Goal: Task Accomplishment & Management: Complete application form

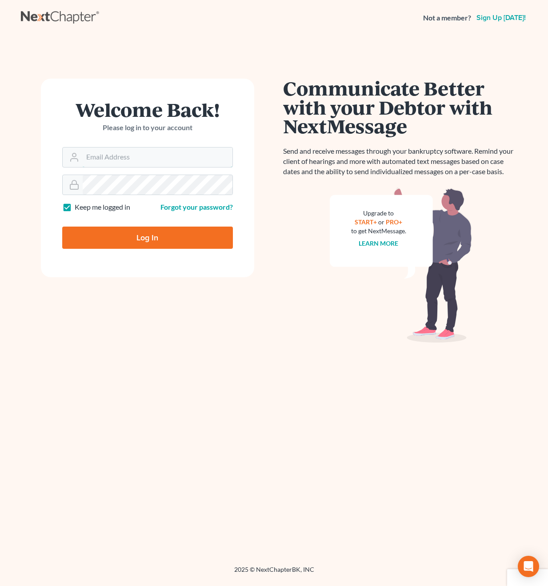
type input "[PERSON_NAME][EMAIL_ADDRESS][DOMAIN_NAME]"
click at [147, 237] on input "Log In" at bounding box center [147, 238] width 171 height 22
type input "Thinking..."
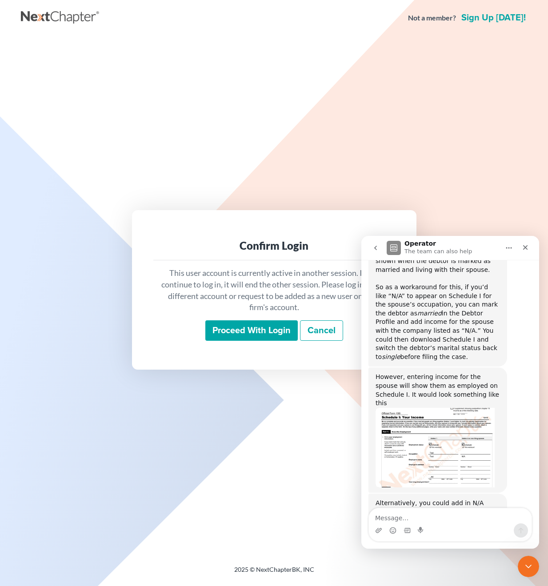
scroll to position [627, 0]
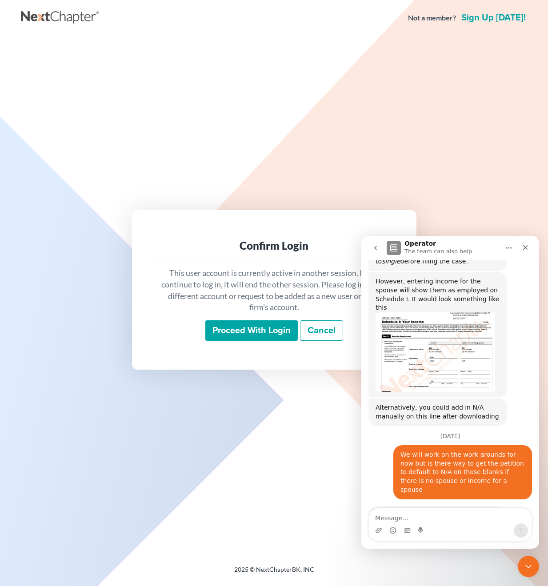
click at [269, 326] on input "Proceed with login" at bounding box center [251, 330] width 92 height 20
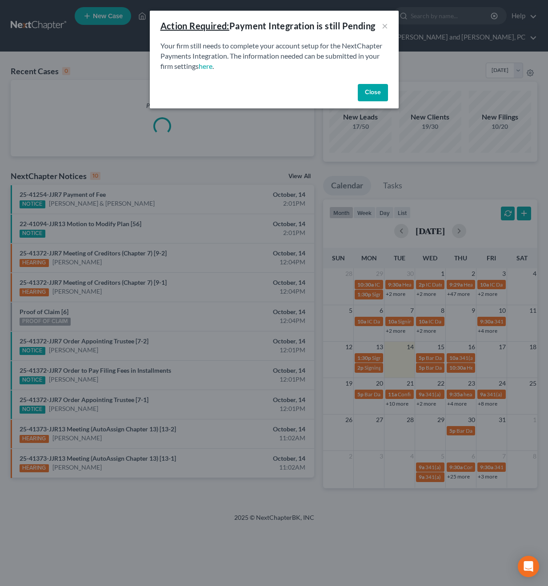
click at [370, 95] on button "Close" at bounding box center [373, 93] width 30 height 18
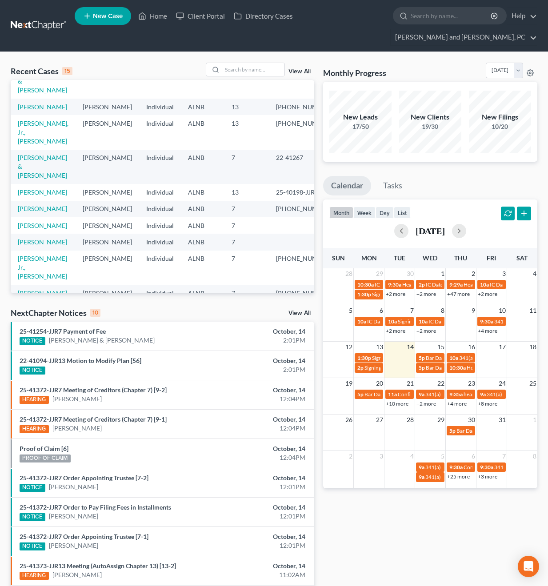
scroll to position [185, 0]
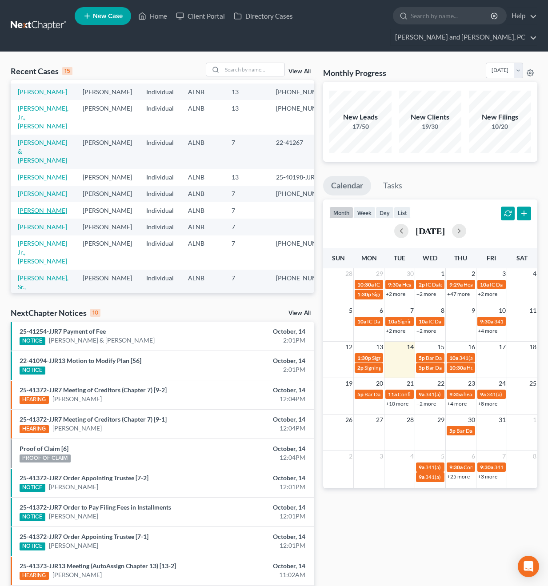
click at [36, 207] on link "[PERSON_NAME]" at bounding box center [42, 211] width 49 height 8
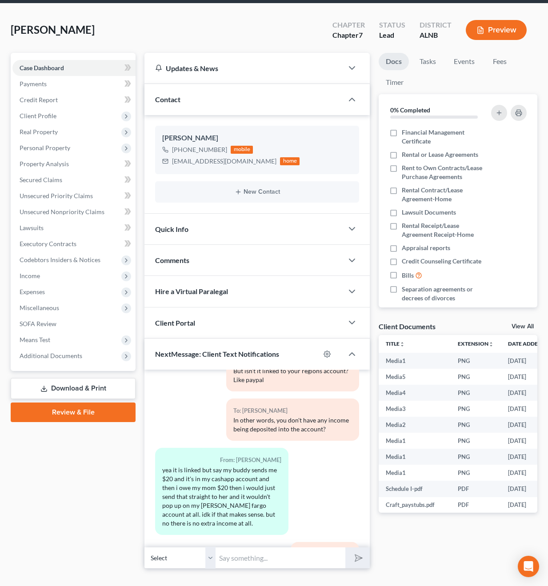
scroll to position [48, 0]
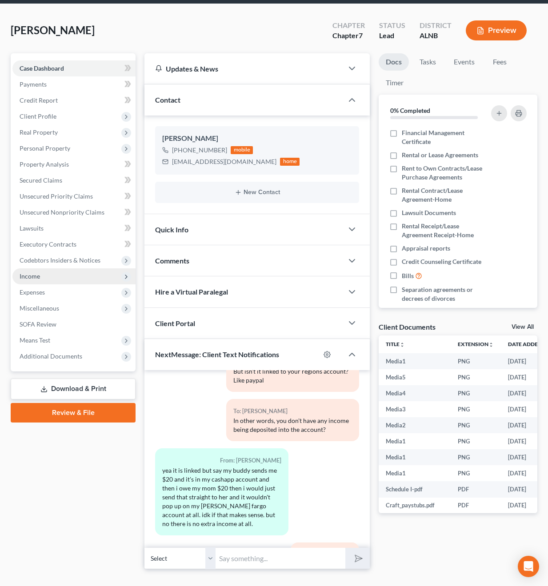
click at [48, 268] on span "Income" at bounding box center [73, 276] width 123 height 16
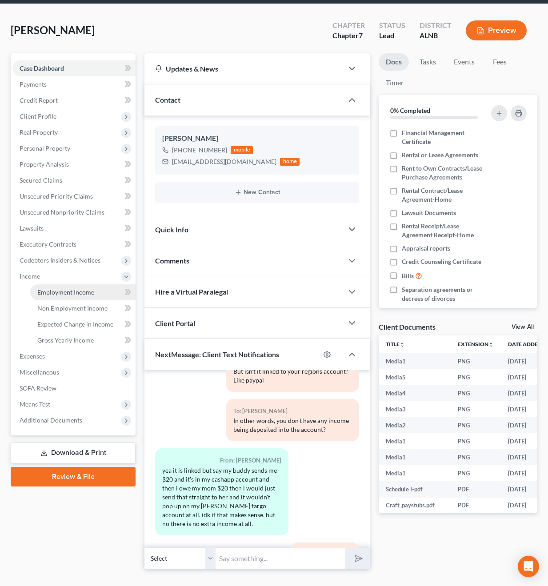
click at [57, 284] on link "Employment Income" at bounding box center [82, 292] width 105 height 16
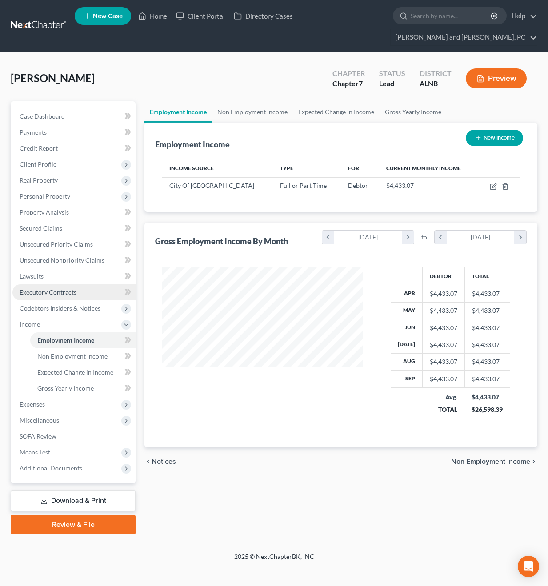
scroll to position [159, 219]
click at [493, 183] on icon "button" at bounding box center [492, 186] width 7 height 7
select select "0"
select select "2"
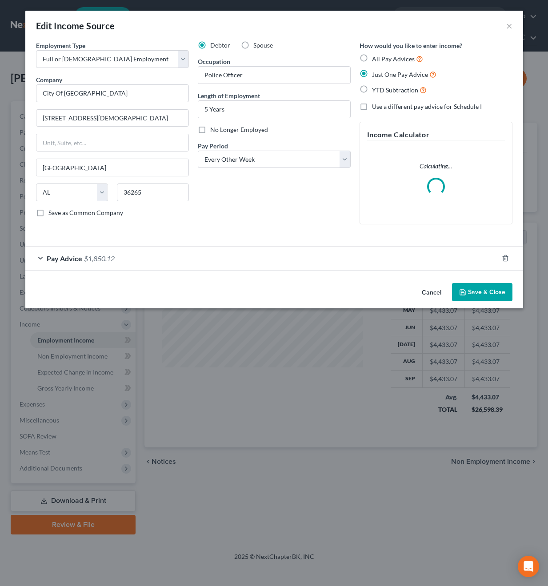
click at [59, 256] on span "Pay Advice" at bounding box center [65, 258] width 36 height 8
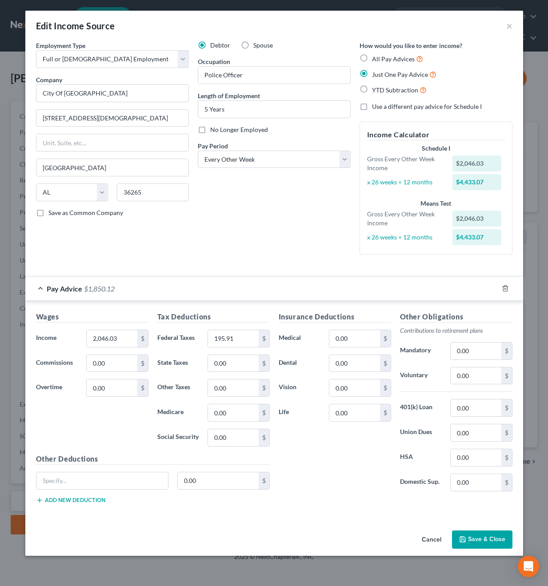
click at [372, 88] on label "YTD Subtraction" at bounding box center [399, 90] width 55 height 10
click at [375, 88] on input "YTD Subtraction" at bounding box center [378, 88] width 6 height 6
radio input "true"
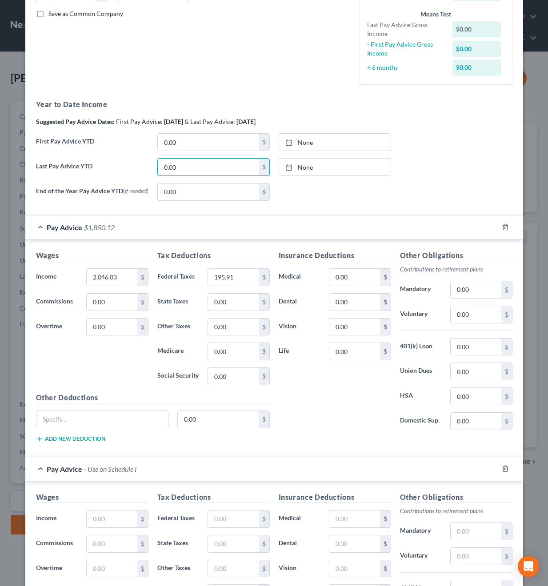
scroll to position [200, 0]
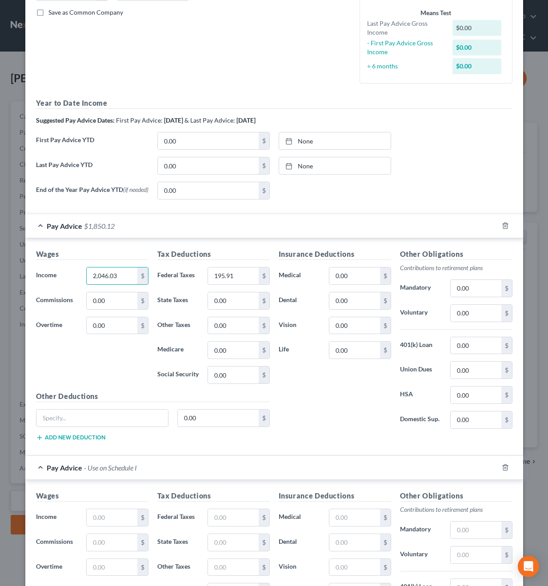
drag, startPoint x: 127, startPoint y: 274, endPoint x: 8, endPoint y: 274, distance: 118.6
click at [8, 274] on div "Edit Income Source × Employment Type * Select Full or [DEMOGRAPHIC_DATA] Employ…" at bounding box center [274, 293] width 548 height 586
click at [240, 275] on input "195.91" at bounding box center [233, 275] width 50 height 17
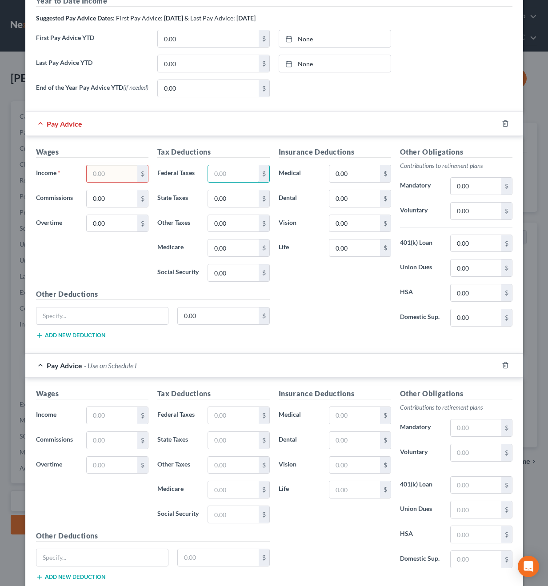
scroll to position [317, 0]
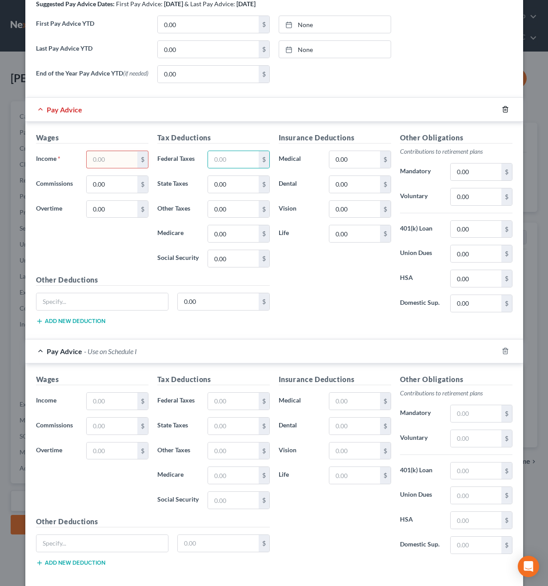
click at [504, 107] on icon "button" at bounding box center [505, 110] width 4 height 6
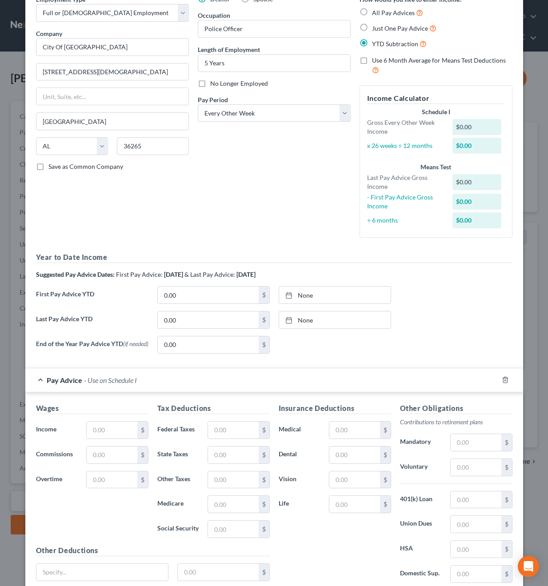
scroll to position [47, 0]
click at [193, 321] on input "0.00" at bounding box center [208, 319] width 101 height 17
type input "33,368.85"
click at [287, 317] on line at bounding box center [287, 317] width 0 height 1
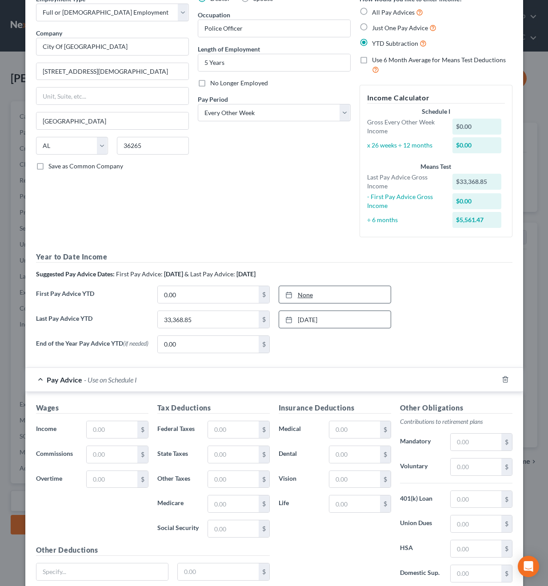
click at [290, 294] on line at bounding box center [288, 294] width 5 height 0
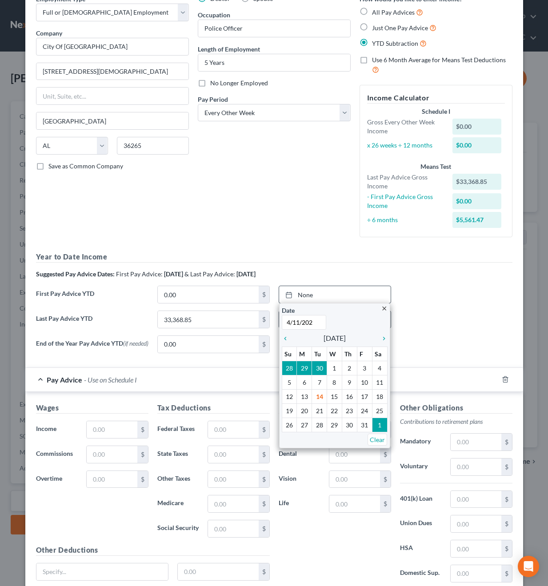
type input "[DATE]"
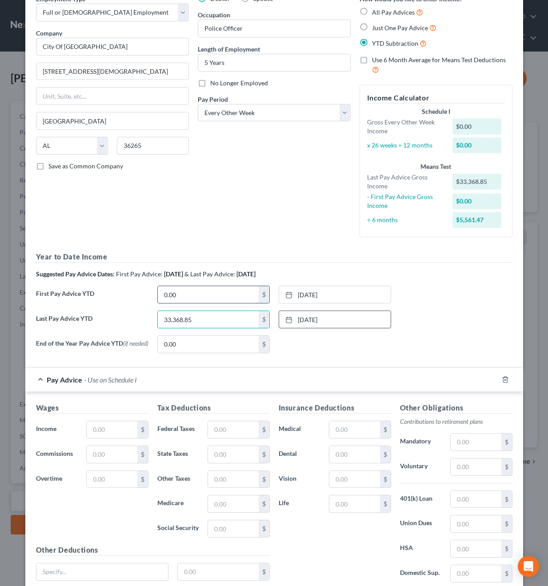
click at [216, 298] on input "0.00" at bounding box center [208, 294] width 101 height 17
type input "12,101.30"
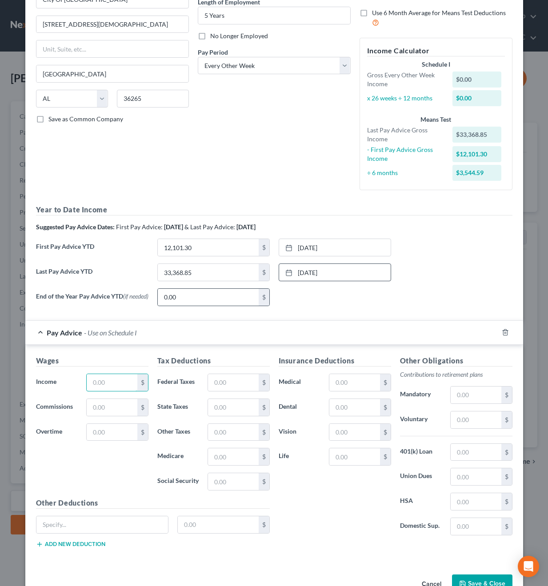
scroll to position [94, 0]
type input "3,544.59"
click at [207, 244] on input "12,101.30" at bounding box center [208, 247] width 101 height 17
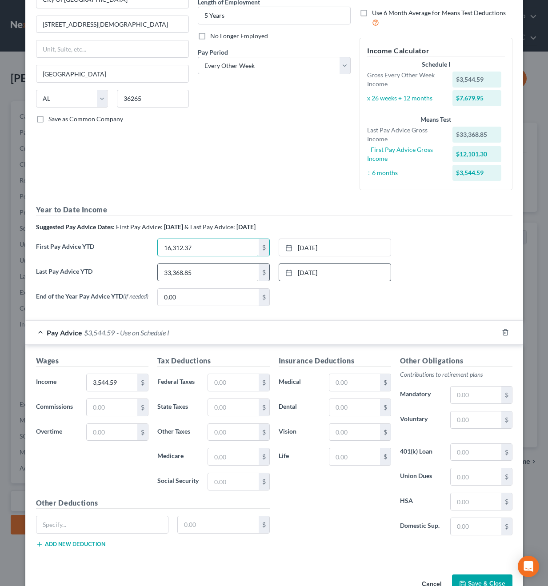
type input "16,312.37"
click at [196, 268] on input "33,368.85" at bounding box center [208, 272] width 101 height 17
type input "42,907.26"
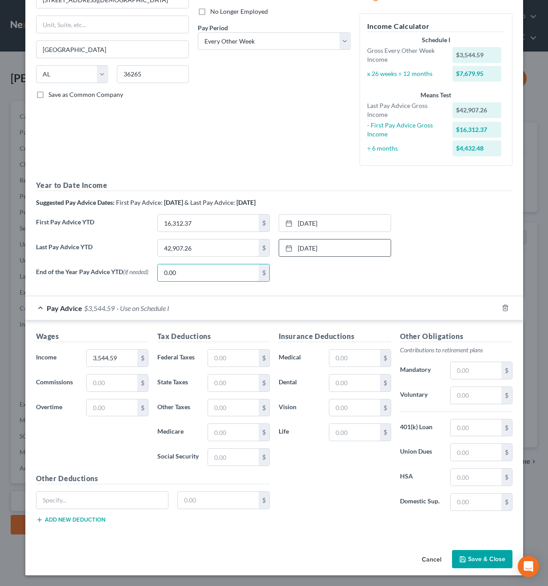
scroll to position [119, 0]
click at [112, 360] on input "3,544.59" at bounding box center [112, 358] width 50 height 17
type input "4,432.48"
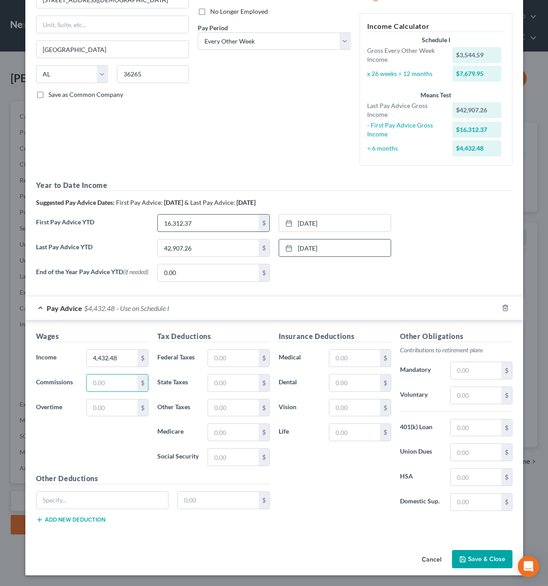
click at [197, 224] on input "16,312.37" at bounding box center [208, 223] width 101 height 17
click at [196, 245] on input "42,907.26" at bounding box center [208, 247] width 101 height 17
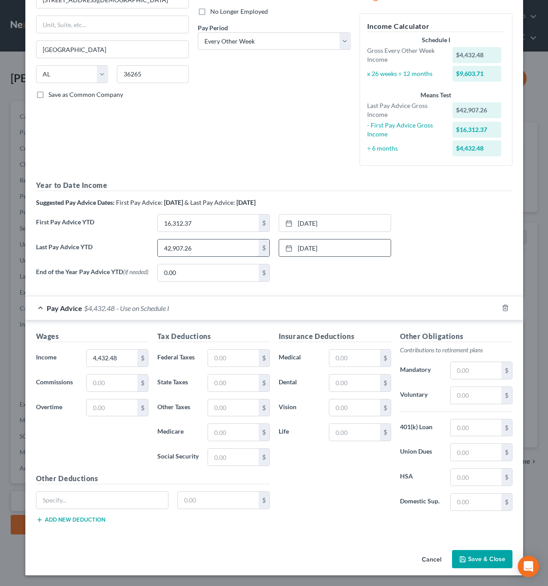
click at [196, 245] on input "42,907.26" at bounding box center [208, 247] width 101 height 17
type input "8,704.82"
click at [209, 217] on input "16,312.37" at bounding box center [208, 223] width 101 height 17
type input "3,298.29"
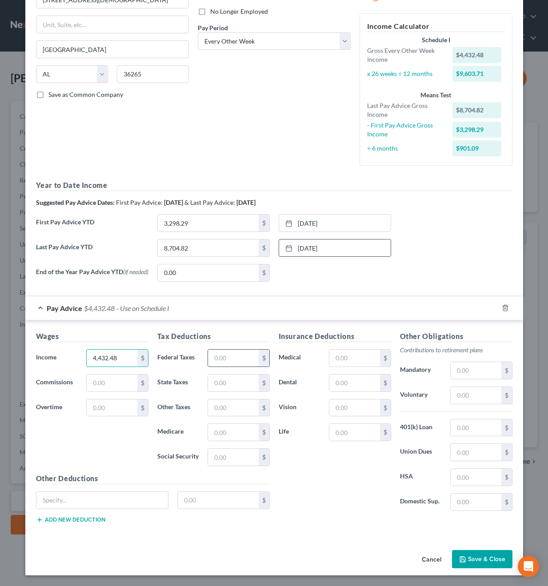
click at [233, 356] on input "text" at bounding box center [233, 358] width 50 height 17
type input "901.09"
click at [215, 215] on input "3,298.29" at bounding box center [208, 223] width 101 height 17
type input "1,540.54"
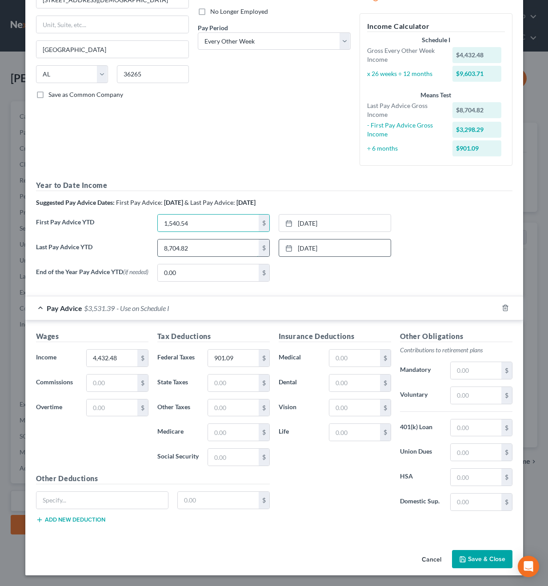
click at [218, 247] on input "8,704.82" at bounding box center [208, 247] width 101 height 17
type input "0"
type input "4,065.09"
click at [465, 367] on input "text" at bounding box center [475, 370] width 50 height 17
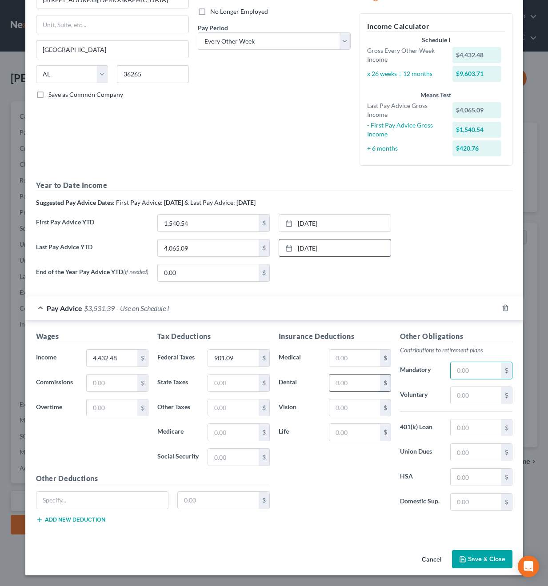
click at [342, 379] on input "text" at bounding box center [354, 382] width 50 height 17
type input "47.66"
click at [462, 369] on input "text" at bounding box center [475, 370] width 50 height 17
type input "372.34"
click at [467, 404] on div "Other Obligations Contributions to retirement plans Mandatory 372.34 $ Voluntar…" at bounding box center [455, 424] width 121 height 187
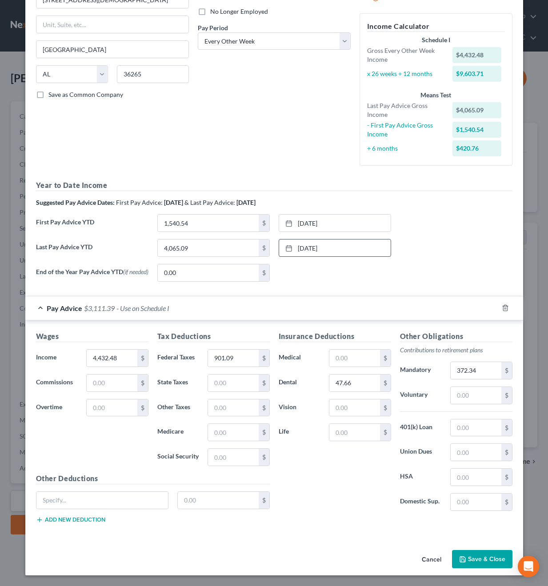
click at [473, 558] on button "Save & Close" at bounding box center [482, 559] width 60 height 19
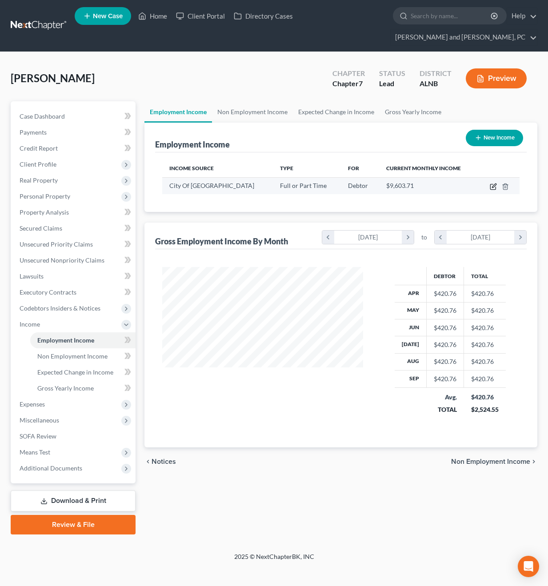
click at [491, 183] on icon "button" at bounding box center [492, 186] width 7 height 7
select select "0"
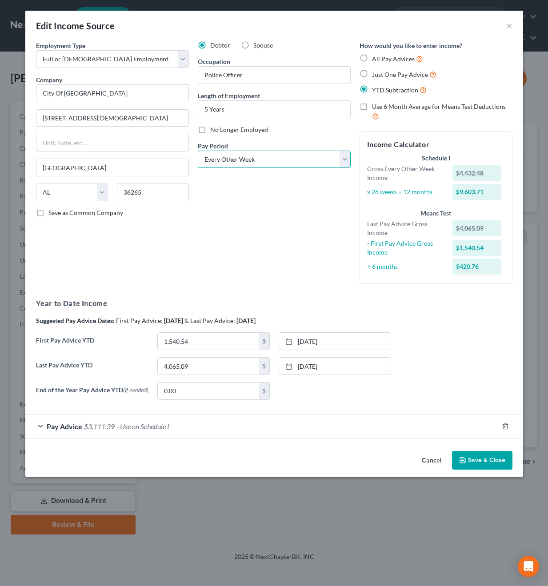
click at [326, 161] on select "Select Monthly Twice Monthly Every Other Week Weekly" at bounding box center [274, 160] width 153 height 18
select select "0"
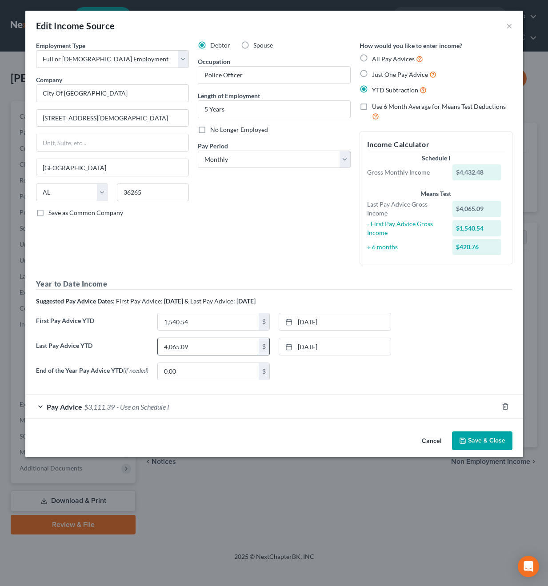
click at [201, 346] on input "4,065.09" at bounding box center [208, 346] width 101 height 17
type input "42,907.26"
click at [202, 319] on input "1,540.54" at bounding box center [208, 321] width 101 height 17
type input "16,312.37"
click at [483, 443] on button "Save & Close" at bounding box center [482, 440] width 60 height 19
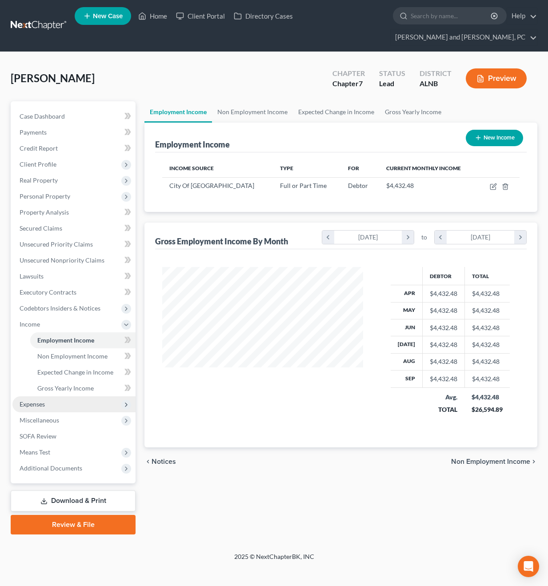
click at [45, 396] on span "Expenses" at bounding box center [73, 404] width 123 height 16
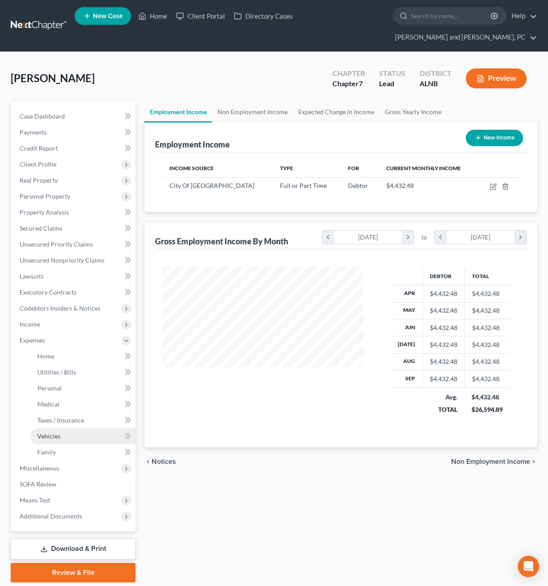
click at [60, 432] on span "Vehicles" at bounding box center [48, 436] width 23 height 8
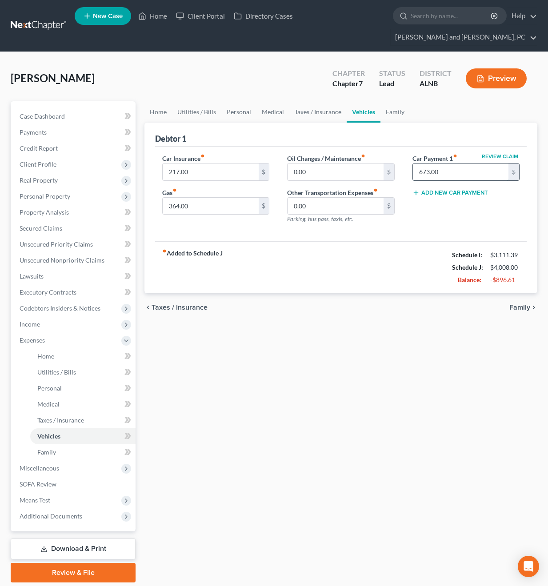
click at [443, 163] on input "673.00" at bounding box center [460, 171] width 95 height 17
click at [425, 293] on div "chevron_left Taxes / Insurance Family chevron_right" at bounding box center [340, 307] width 393 height 28
click at [380, 256] on div "fiber_manual_record Added to Schedule J Schedule I: $3,111.39 Schedule J: $3,33…" at bounding box center [340, 267] width 371 height 52
click at [193, 163] on input "217.00" at bounding box center [210, 171] width 95 height 17
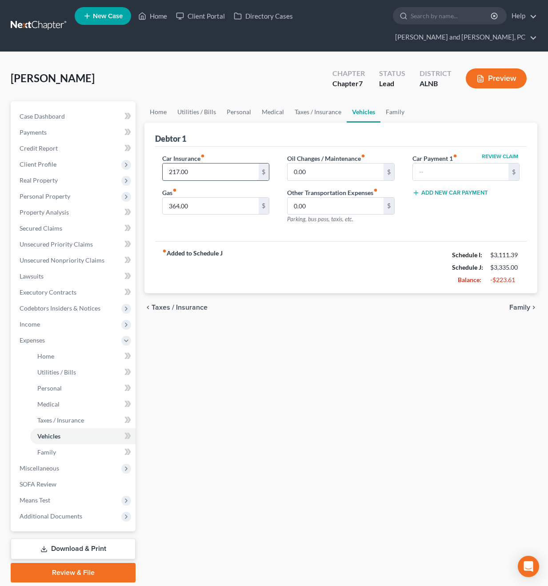
click at [193, 163] on input "217.00" at bounding box center [210, 171] width 95 height 17
type input "150"
click at [199, 198] on input "364.00" at bounding box center [210, 206] width 95 height 17
type input "250"
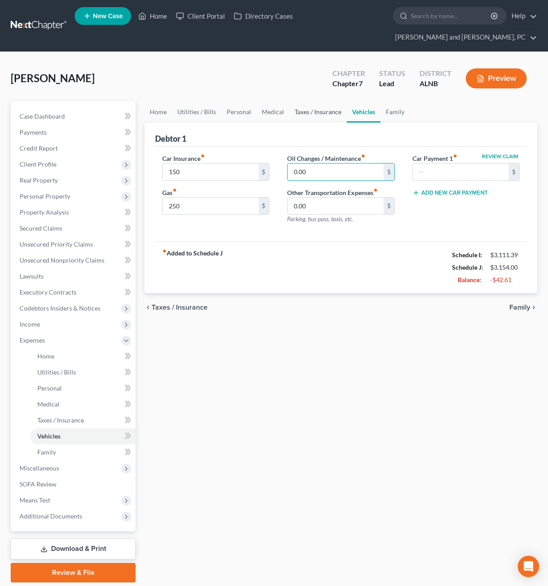
click at [308, 101] on link "Taxes / Insurance" at bounding box center [317, 111] width 57 height 21
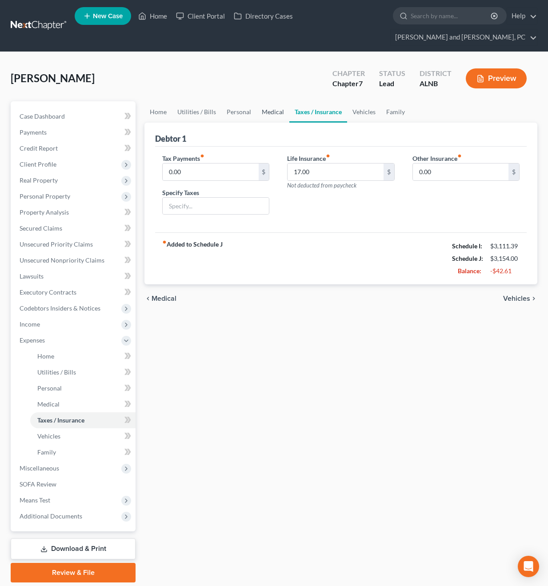
click at [276, 101] on link "Medical" at bounding box center [272, 111] width 33 height 21
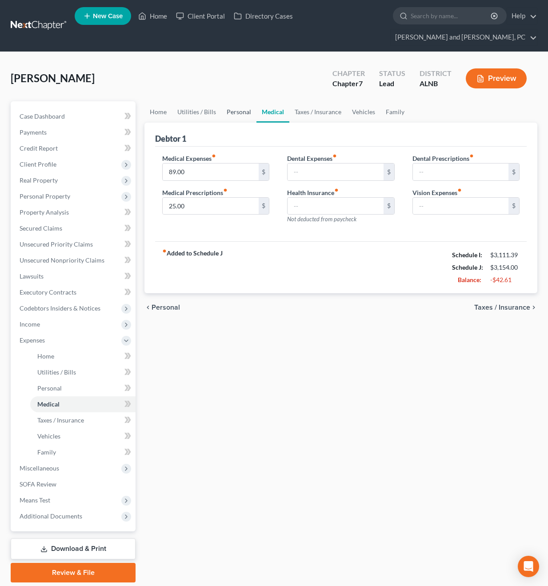
click at [240, 101] on link "Personal" at bounding box center [238, 111] width 35 height 21
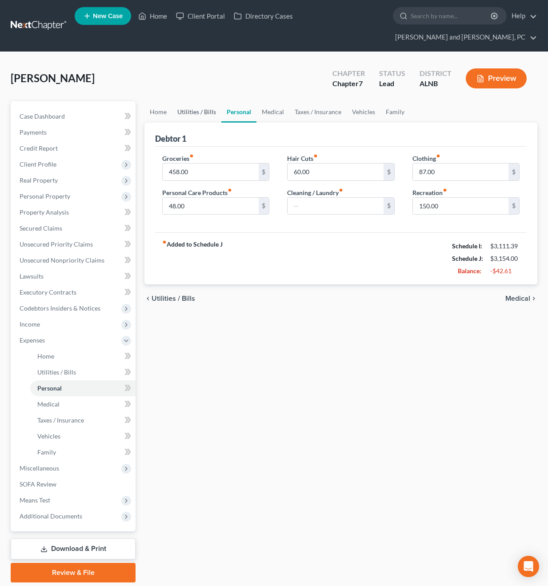
click at [210, 101] on link "Utilities / Bills" at bounding box center [196, 111] width 49 height 21
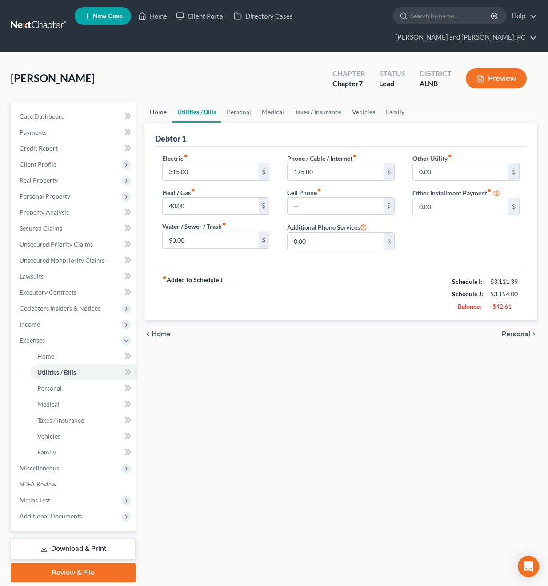
click at [158, 101] on link "Home" at bounding box center [158, 111] width 28 height 21
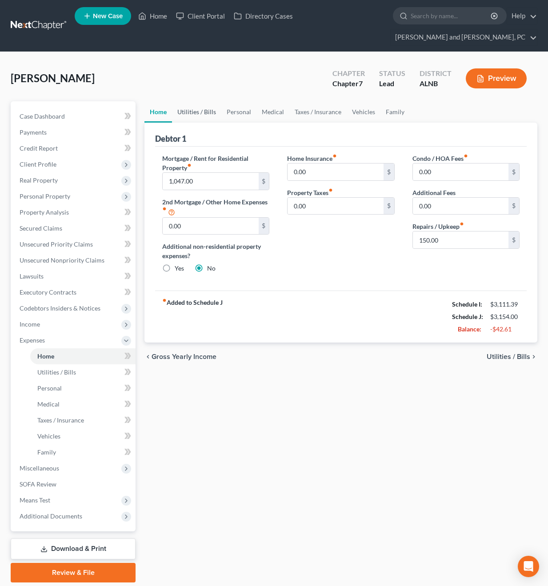
click at [194, 101] on link "Utilities / Bills" at bounding box center [196, 111] width 49 height 21
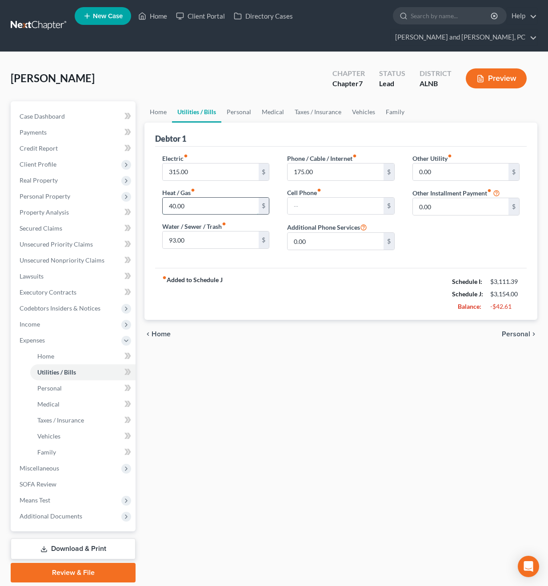
click at [206, 198] on input "40.00" at bounding box center [210, 206] width 95 height 17
click at [241, 101] on link "Personal" at bounding box center [238, 111] width 35 height 21
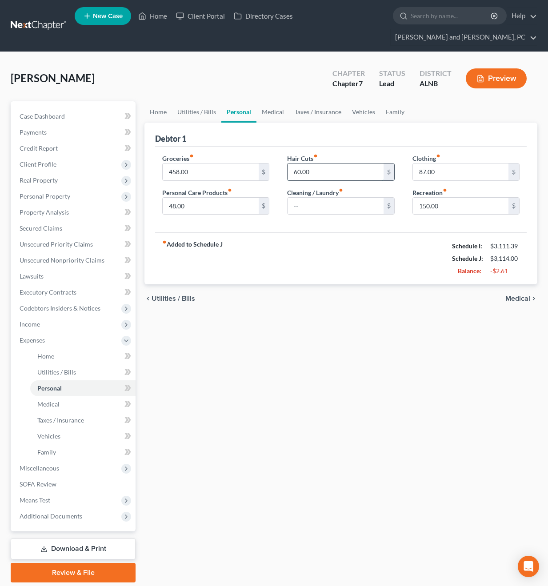
click at [314, 163] on input "60.00" at bounding box center [334, 171] width 95 height 17
click at [48, 192] on span "Personal Property" at bounding box center [45, 196] width 51 height 8
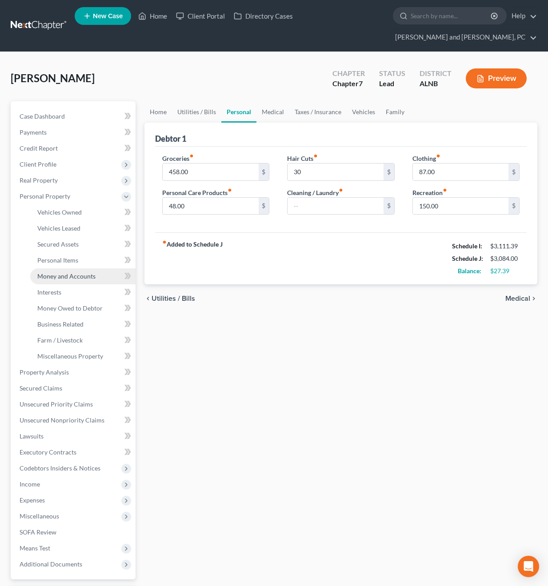
click at [52, 268] on link "Money and Accounts" at bounding box center [82, 276] width 105 height 16
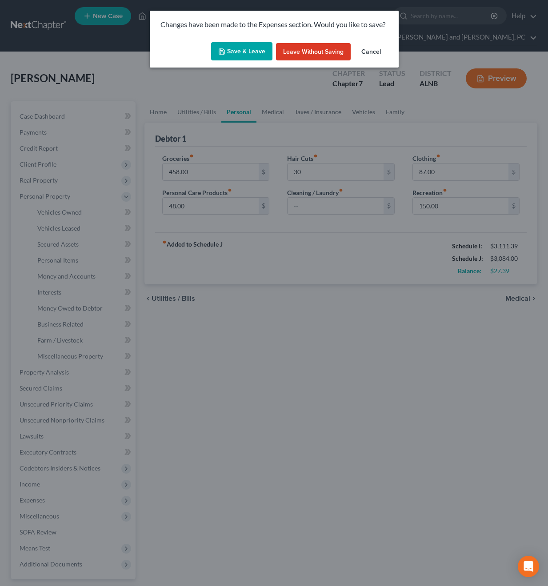
click at [241, 50] on button "Save & Leave" at bounding box center [241, 51] width 61 height 19
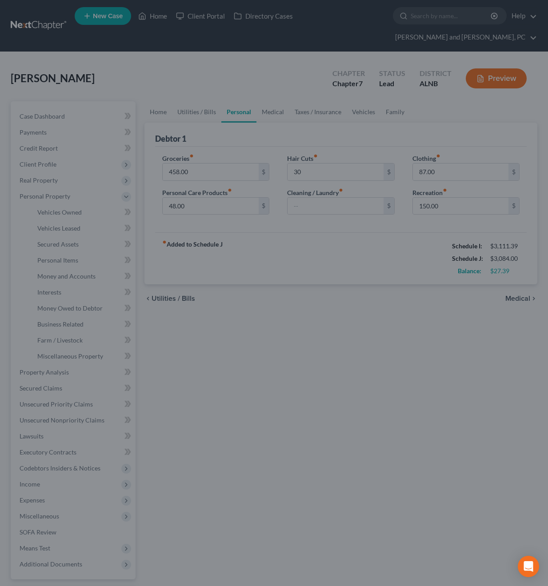
type input "30.00"
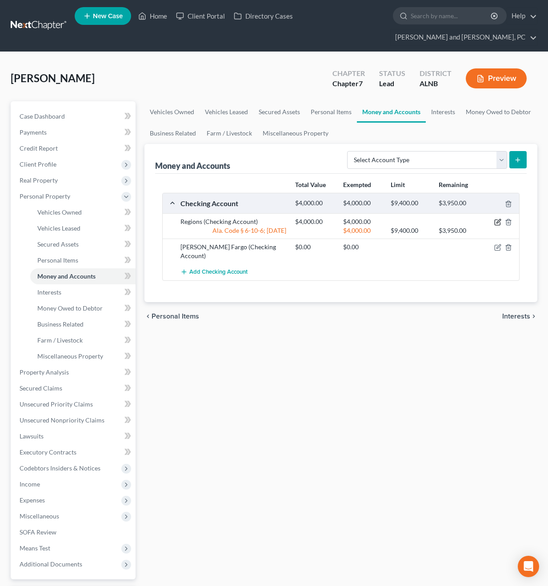
click at [497, 219] on icon "button" at bounding box center [497, 222] width 7 height 7
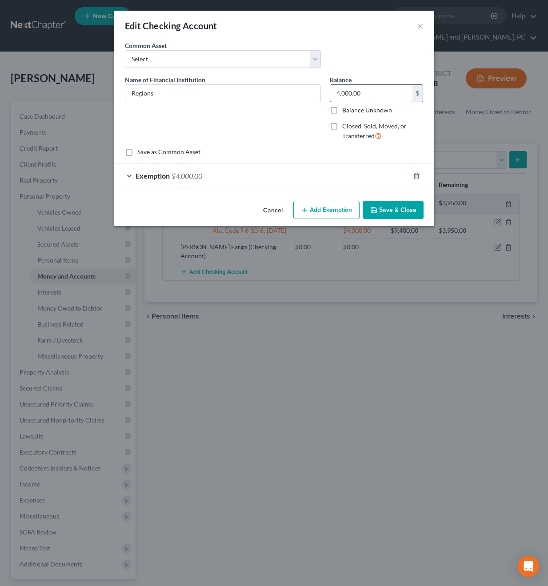
click at [360, 92] on input "4,000.00" at bounding box center [371, 93] width 82 height 17
type input "3,580"
click at [188, 175] on span "$4,000.00" at bounding box center [186, 175] width 31 height 8
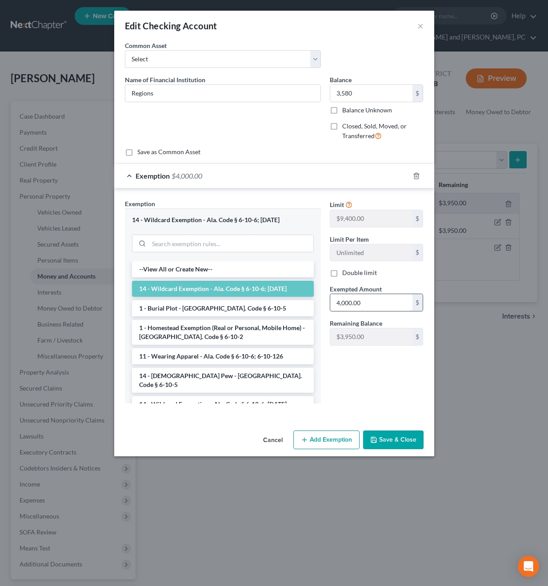
click at [366, 305] on input "4,000.00" at bounding box center [371, 302] width 82 height 17
type input "3,580"
click at [385, 437] on button "Save & Close" at bounding box center [393, 439] width 60 height 19
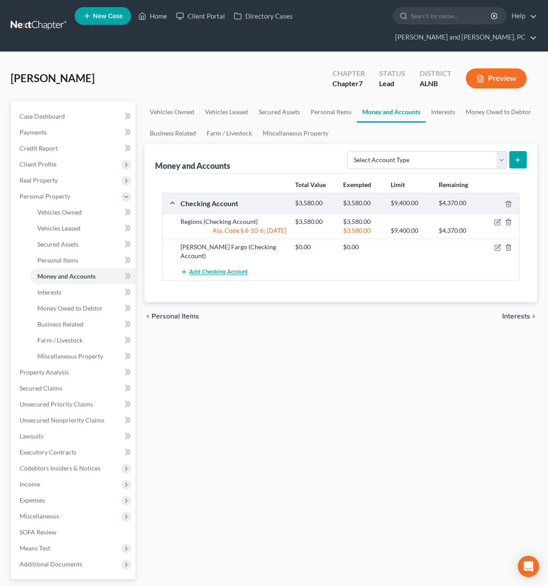
click at [220, 269] on span "Add Checking Account" at bounding box center [218, 272] width 58 height 7
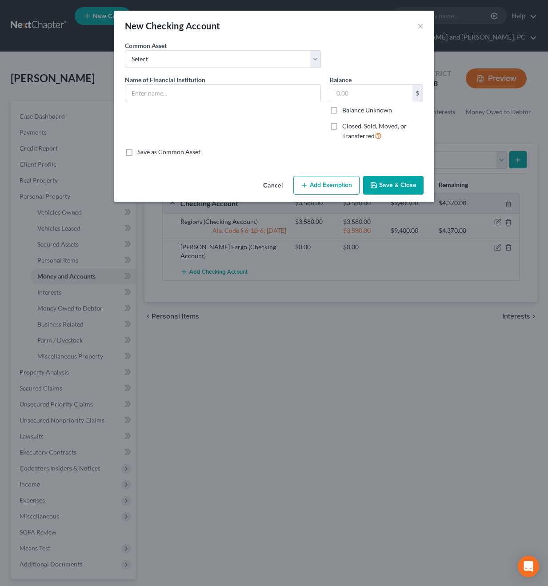
click at [279, 184] on button "Cancel" at bounding box center [273, 186] width 34 height 18
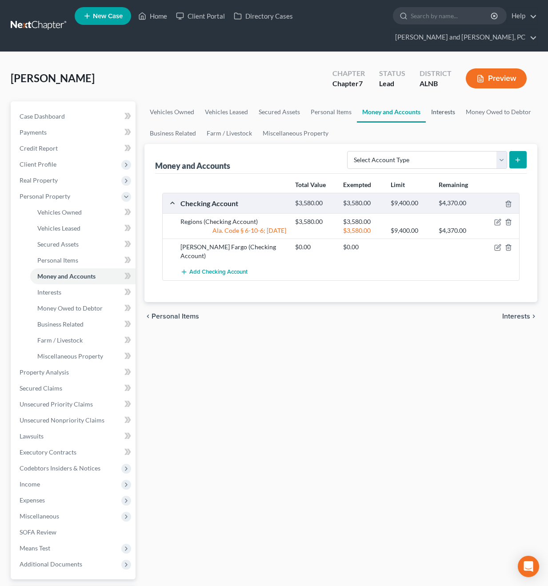
click at [445, 101] on link "Interests" at bounding box center [443, 111] width 35 height 21
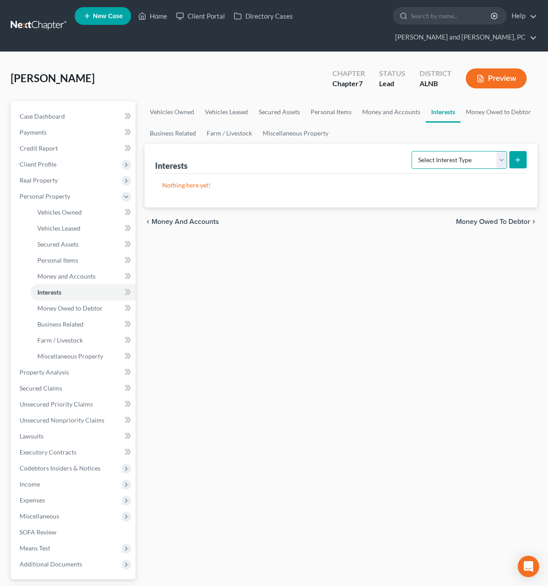
click at [435, 151] on select "Select Interest Type 401K Annuity Bond Education IRA Government Bond Government…" at bounding box center [458, 160] width 95 height 18
click at [433, 147] on div "Select Interest Type 401K Annuity Bond Education IRA Government Bond Government…" at bounding box center [467, 159] width 119 height 24
select select "government_pension_plan"
click at [513, 151] on button "submit" at bounding box center [517, 159] width 17 height 17
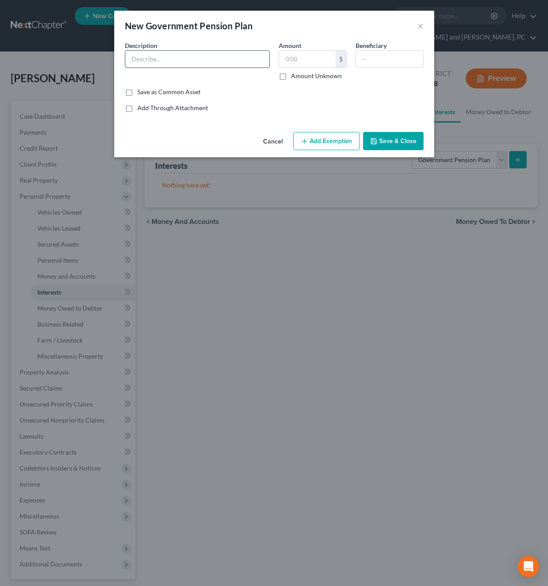
click at [221, 60] on input "text" at bounding box center [197, 59] width 144 height 17
type input "Retirement Systems of [US_STATE]"
type input "3,000"
click at [380, 62] on input "text" at bounding box center [389, 59] width 67 height 17
type input "Debtor"
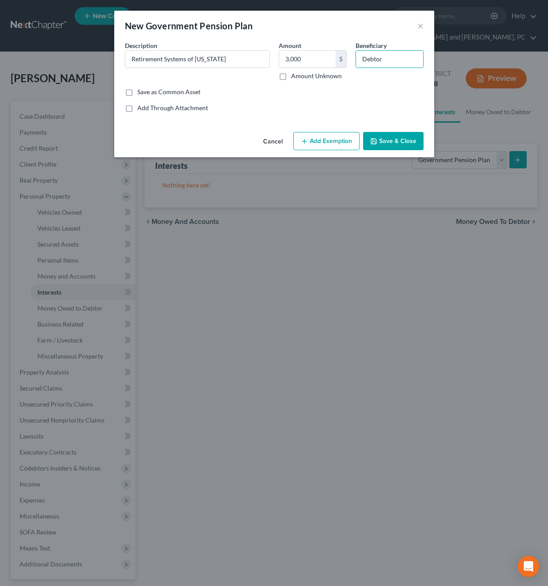
click at [340, 143] on button "Add Exemption" at bounding box center [326, 141] width 66 height 19
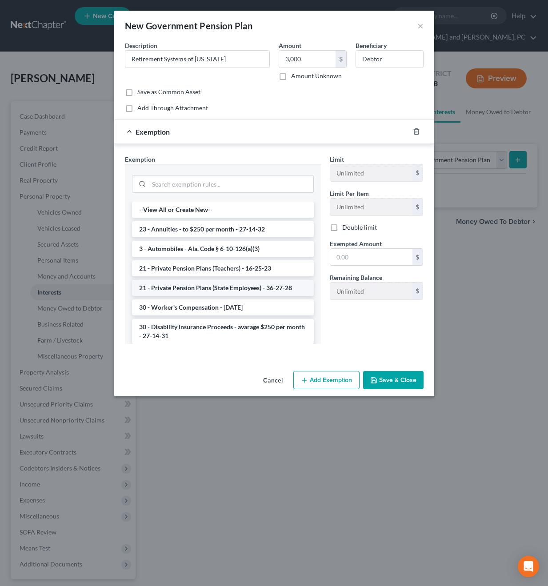
click at [159, 286] on li "21 - Private Pension Plans (State Employees) - 36-27-28" at bounding box center [223, 288] width 182 height 16
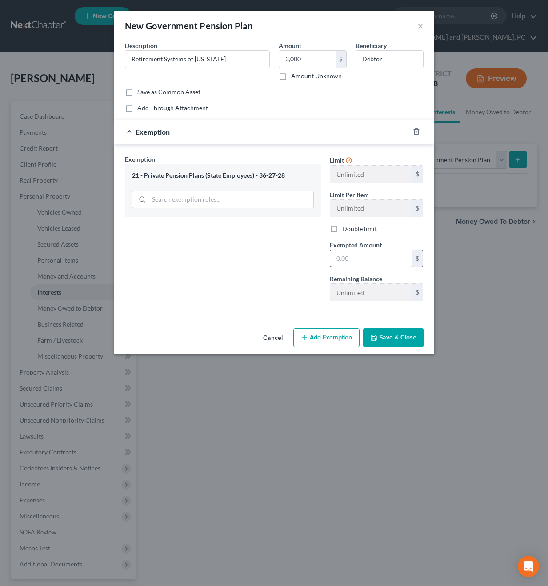
click at [366, 252] on input "text" at bounding box center [371, 258] width 82 height 17
type input "3,000"
click at [388, 340] on button "Save & Close" at bounding box center [393, 337] width 60 height 19
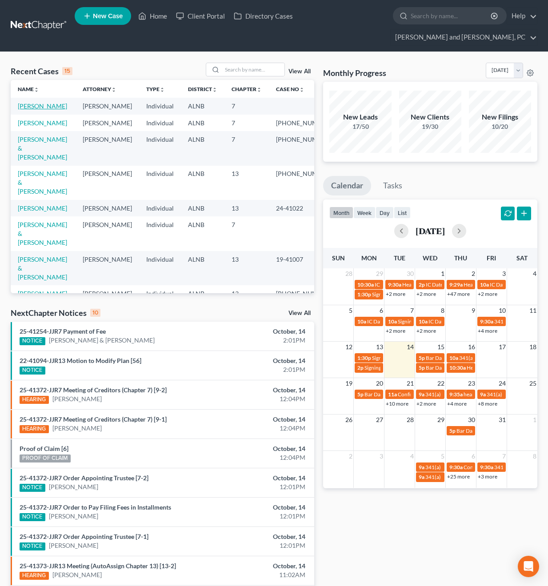
click at [26, 102] on link "[PERSON_NAME]" at bounding box center [42, 106] width 49 height 8
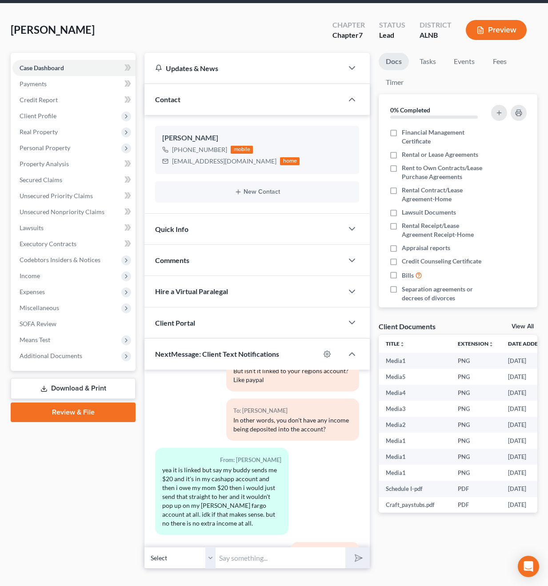
scroll to position [48, 0]
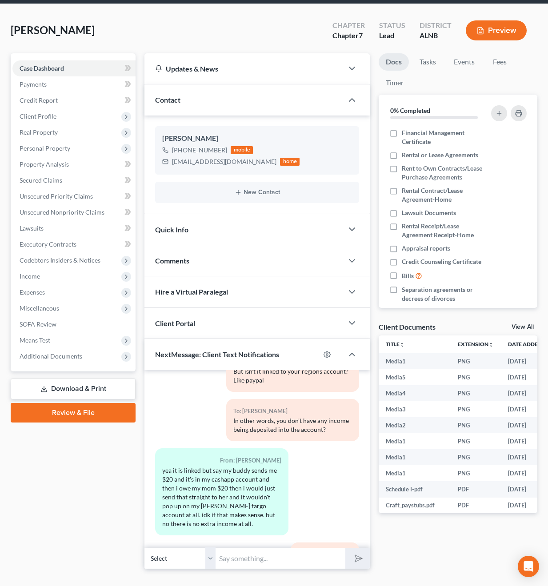
click at [241, 547] on input "text" at bounding box center [280, 558] width 130 height 22
type input "I reworked the income and got it to where it should be"
click at [357, 548] on button "submit" at bounding box center [357, 558] width 24 height 21
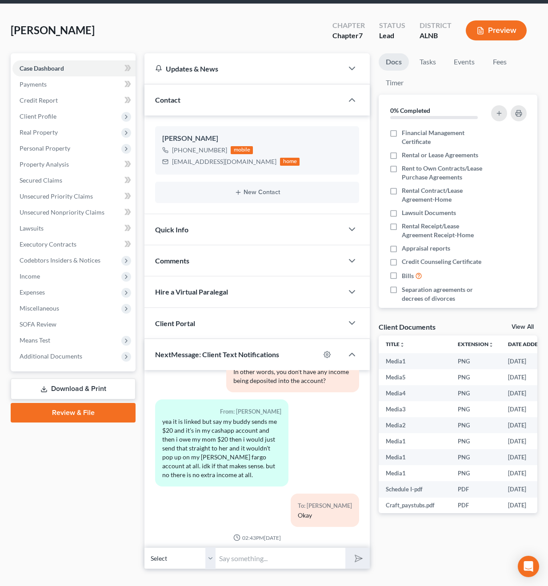
scroll to position [2777, 0]
click at [99, 434] on div "Case Dashboard Payments Invoices Payments Payments Credit Report Client Profile" at bounding box center [73, 311] width 134 height 516
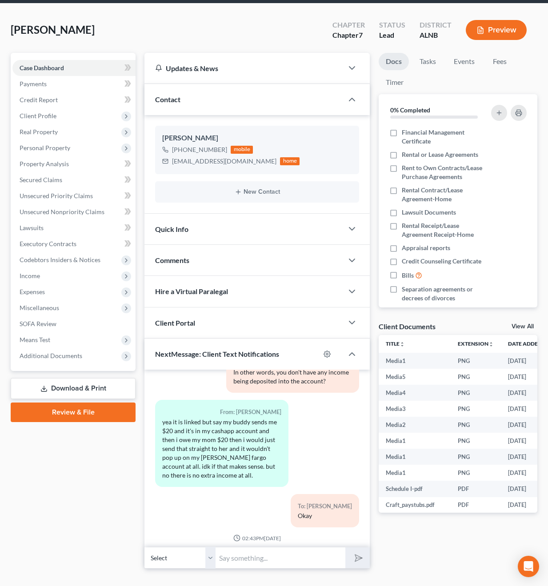
scroll to position [48, 0]
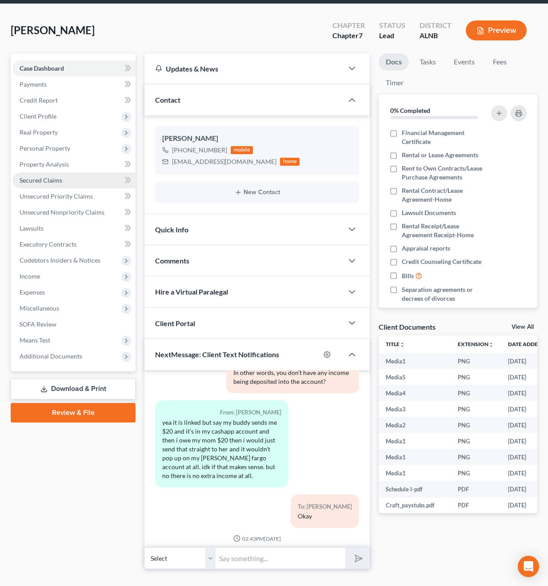
click at [38, 176] on span "Secured Claims" at bounding box center [41, 180] width 43 height 8
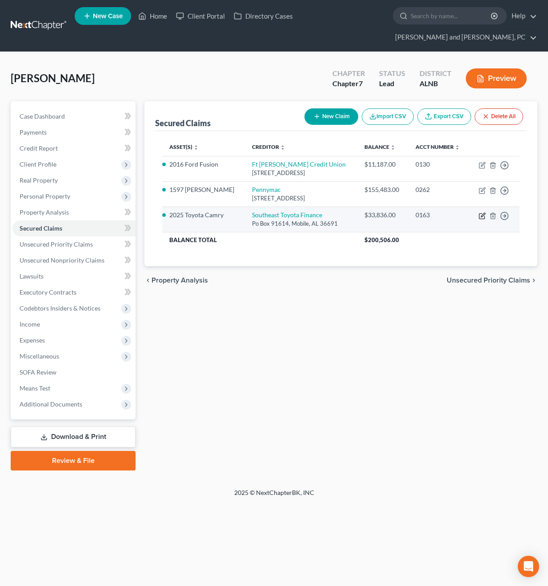
click at [483, 213] on icon "button" at bounding box center [483, 215] width 4 height 4
select select "0"
select select "2"
select select "0"
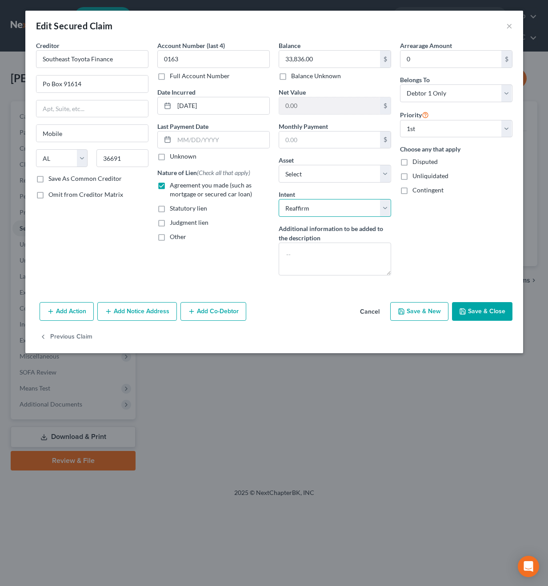
select select "0"
click at [485, 311] on button "Save & Close" at bounding box center [482, 311] width 60 height 19
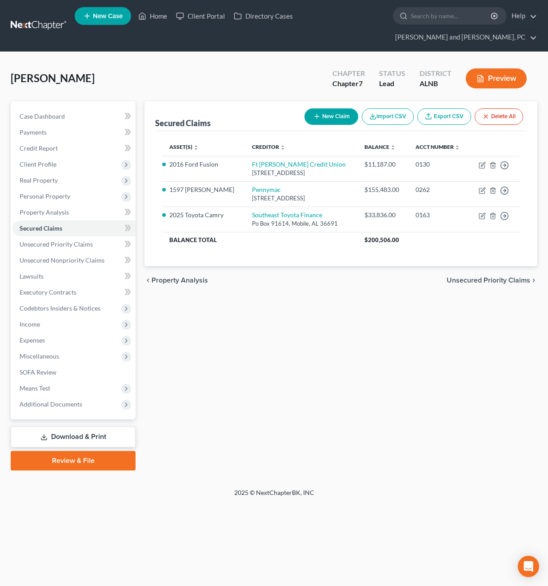
click at [502, 68] on button "Preview" at bounding box center [496, 78] width 61 height 20
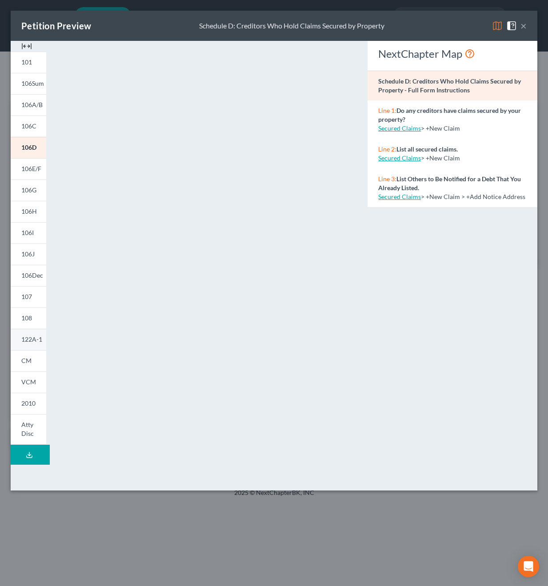
click at [30, 338] on span "122A-1" at bounding box center [31, 339] width 21 height 8
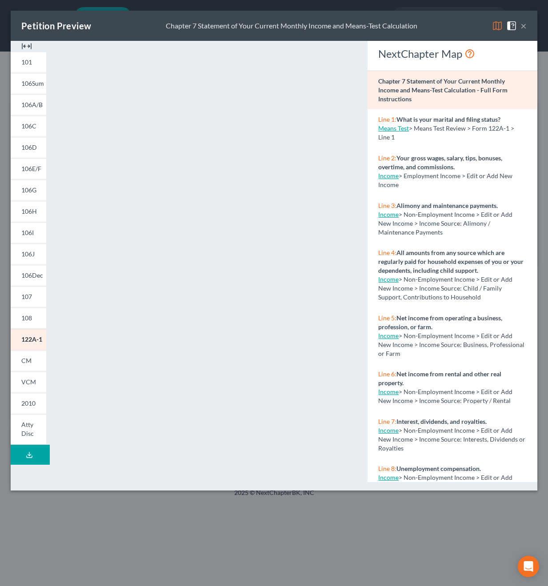
click at [524, 29] on button "×" at bounding box center [523, 25] width 6 height 11
